Goal: Navigation & Orientation: Find specific page/section

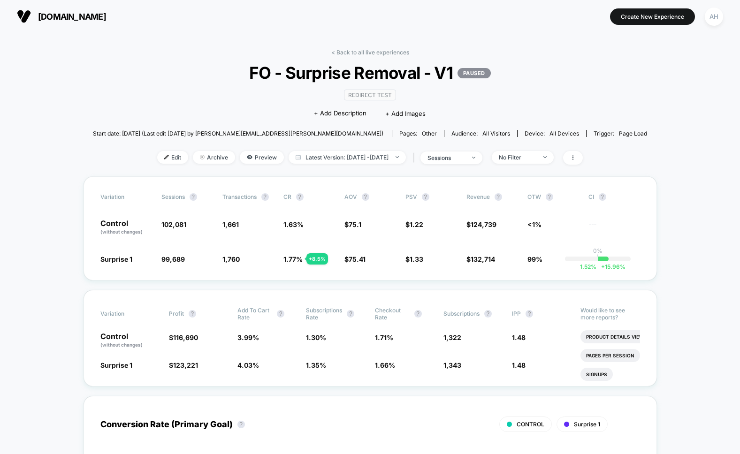
click at [369, 52] on link "< Back to all live experiences" at bounding box center [370, 52] width 78 height 7
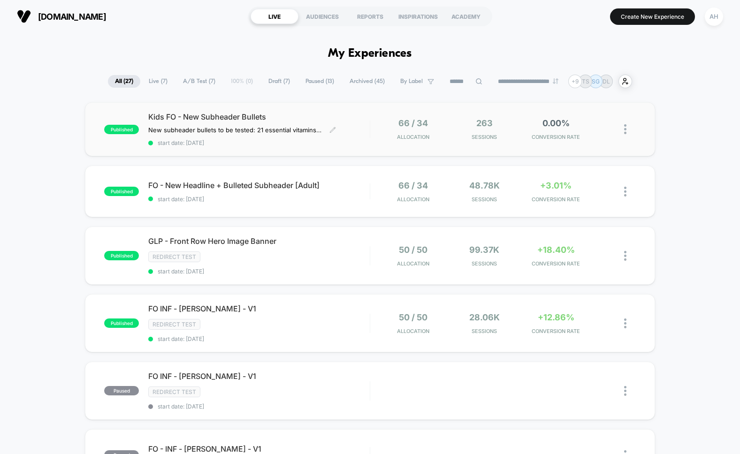
click at [306, 143] on span "start date: [DATE]" at bounding box center [258, 142] width 221 height 7
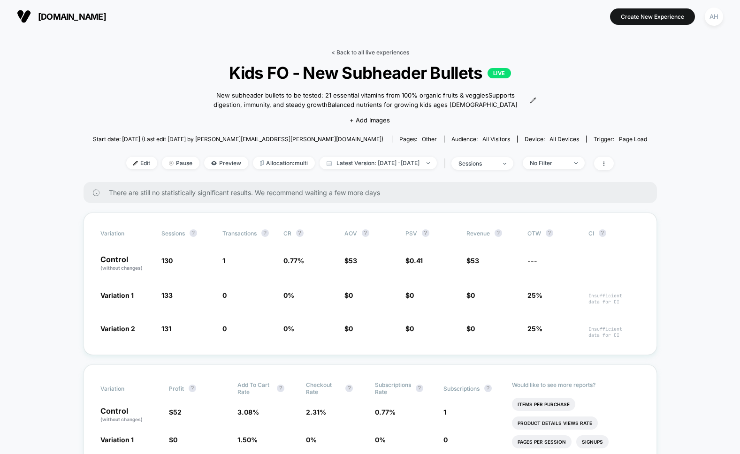
click at [392, 52] on link "< Back to all live experiences" at bounding box center [370, 52] width 78 height 7
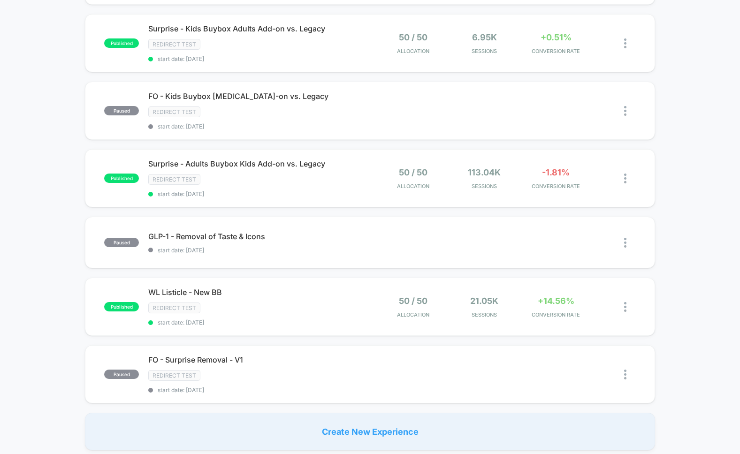
scroll to position [525, 0]
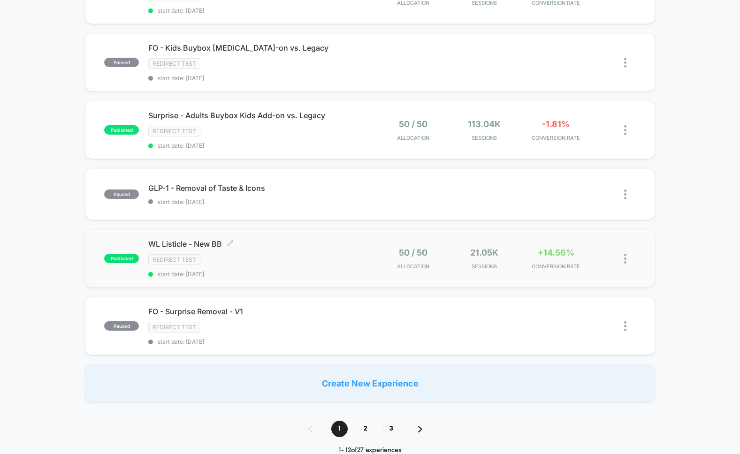
click at [324, 253] on div "WL Listicle - New BB Click to edit experience details Click to edit experience …" at bounding box center [258, 258] width 221 height 38
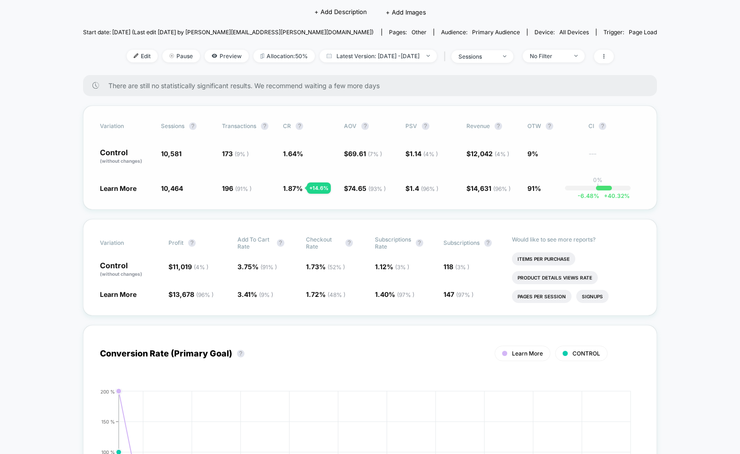
scroll to position [108, 0]
